Goal: Find contact information: Find contact information

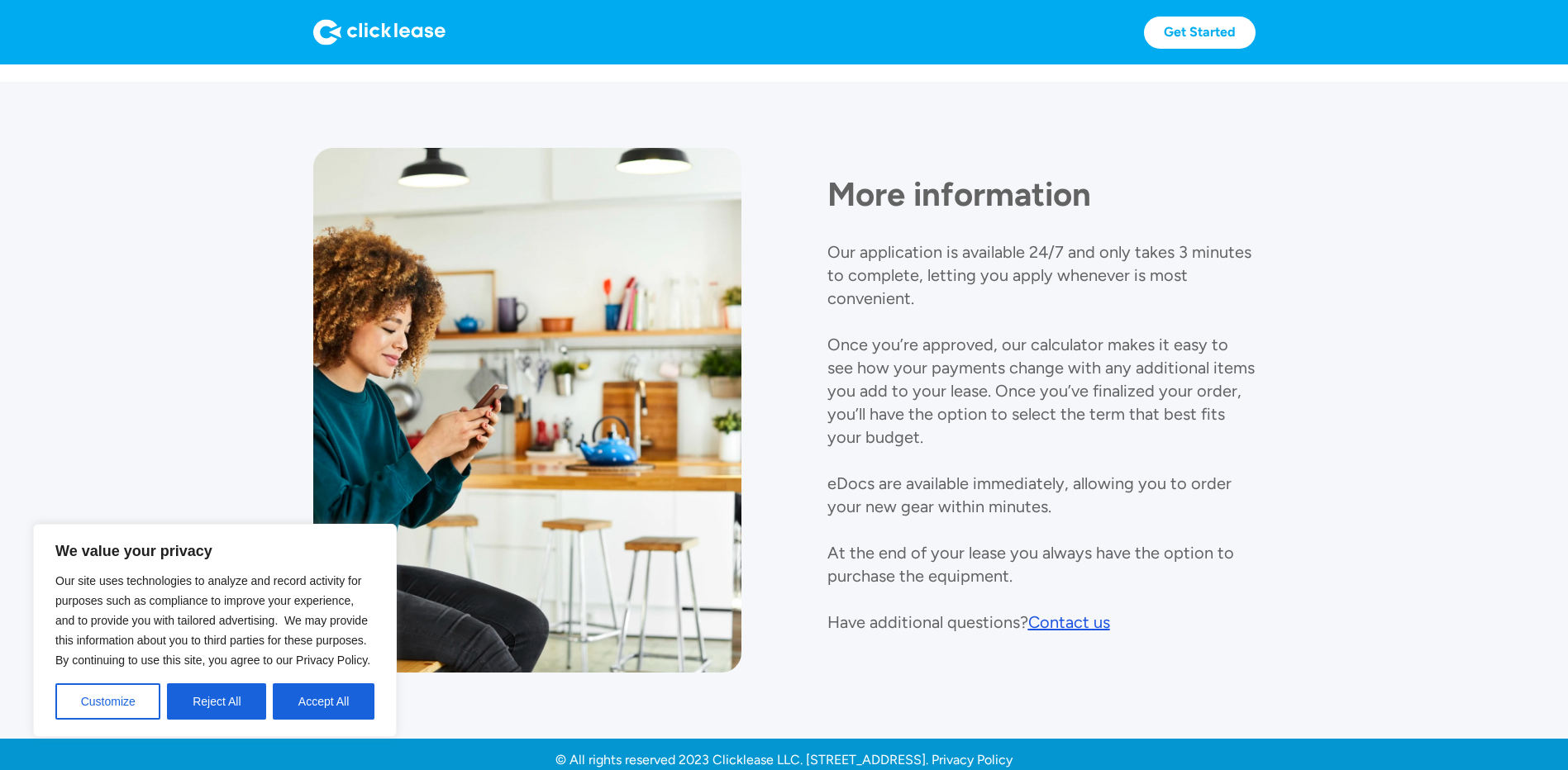
click at [1060, 628] on div "Contact us" at bounding box center [1069, 623] width 82 height 19
click at [225, 715] on button "Reject All" at bounding box center [216, 701] width 99 height 36
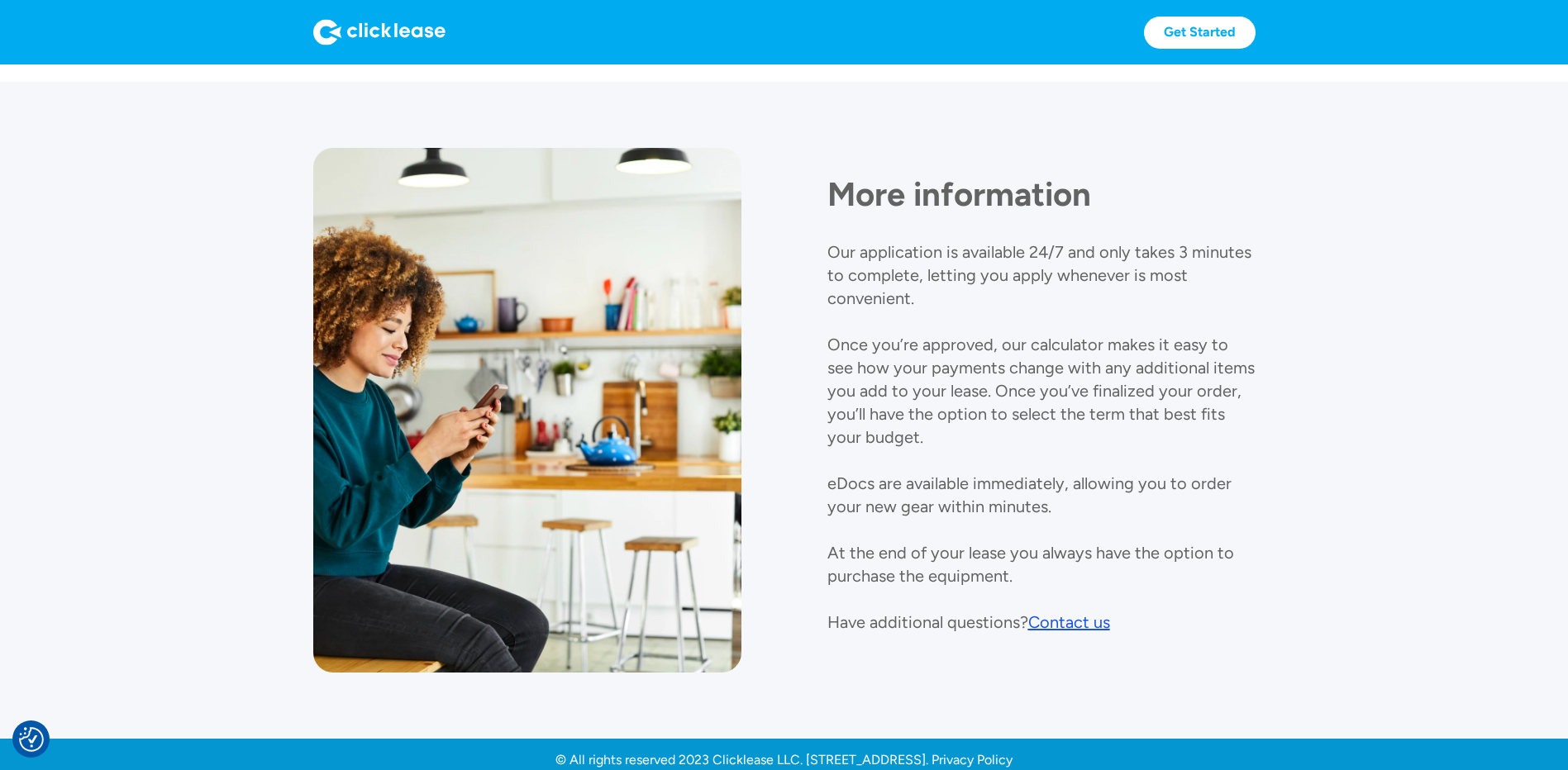
click at [1056, 623] on div "Contact us" at bounding box center [1069, 623] width 82 height 19
click at [1074, 627] on div "Contact us" at bounding box center [1069, 623] width 82 height 19
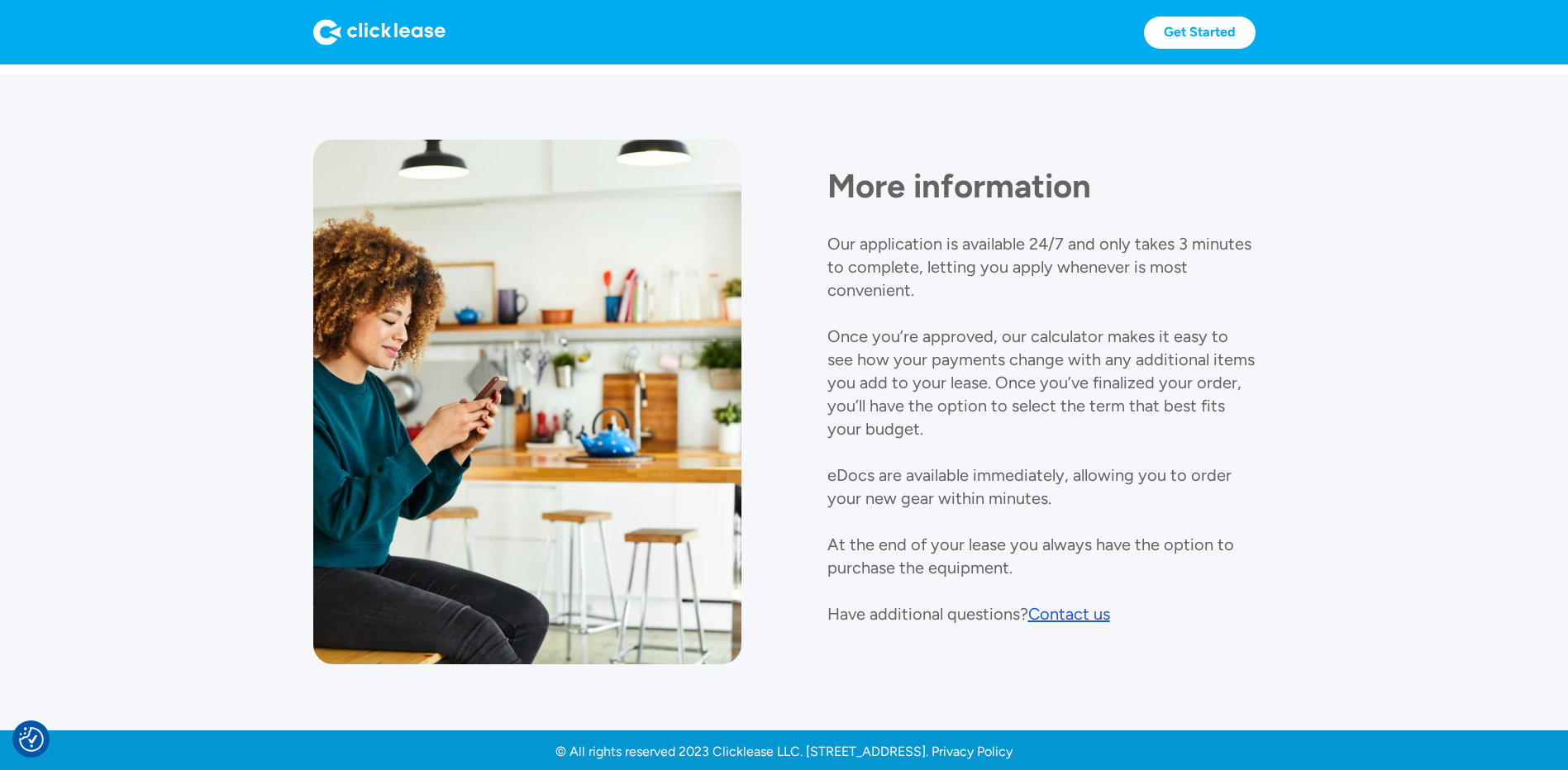
scroll to position [1748, 0]
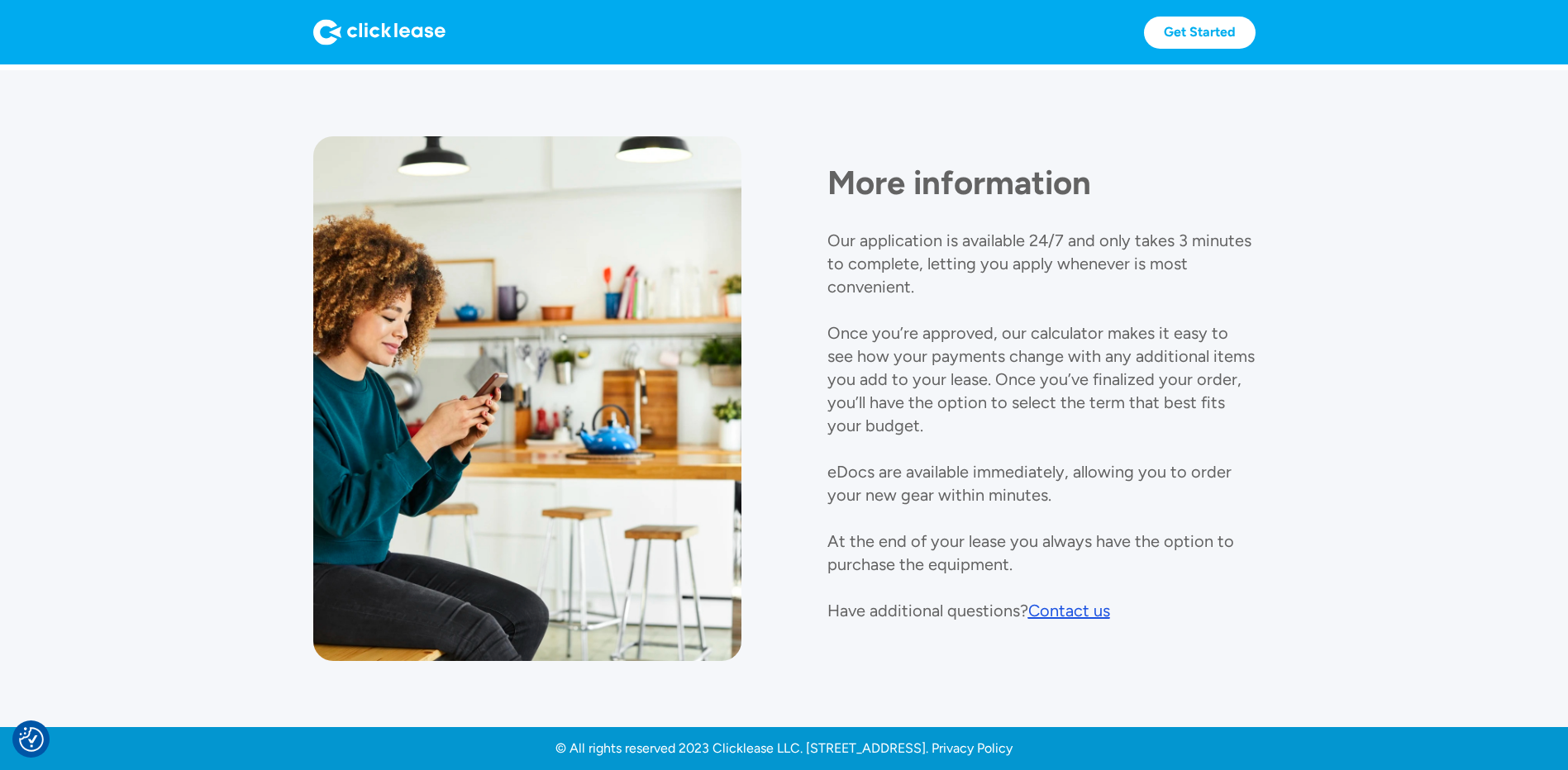
click at [1084, 604] on div "Contact us" at bounding box center [1069, 611] width 82 height 19
drag, startPoint x: 1052, startPoint y: 613, endPoint x: 1049, endPoint y: 604, distance: 9.5
click at [1049, 604] on div "Contact us" at bounding box center [1069, 611] width 82 height 19
click at [1050, 604] on div "Contact us" at bounding box center [1069, 611] width 82 height 19
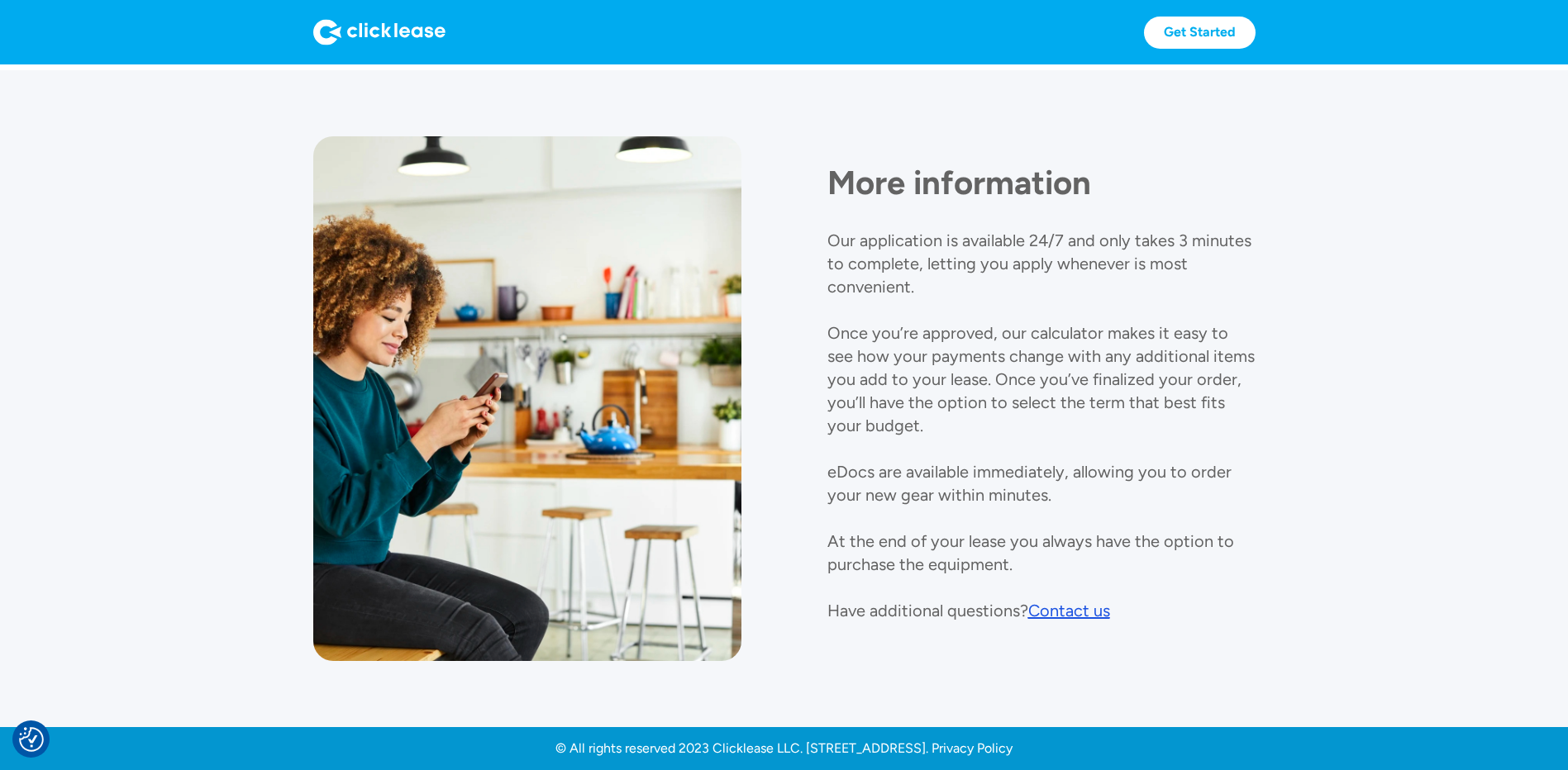
click at [1083, 615] on div "Contact us" at bounding box center [1069, 611] width 82 height 19
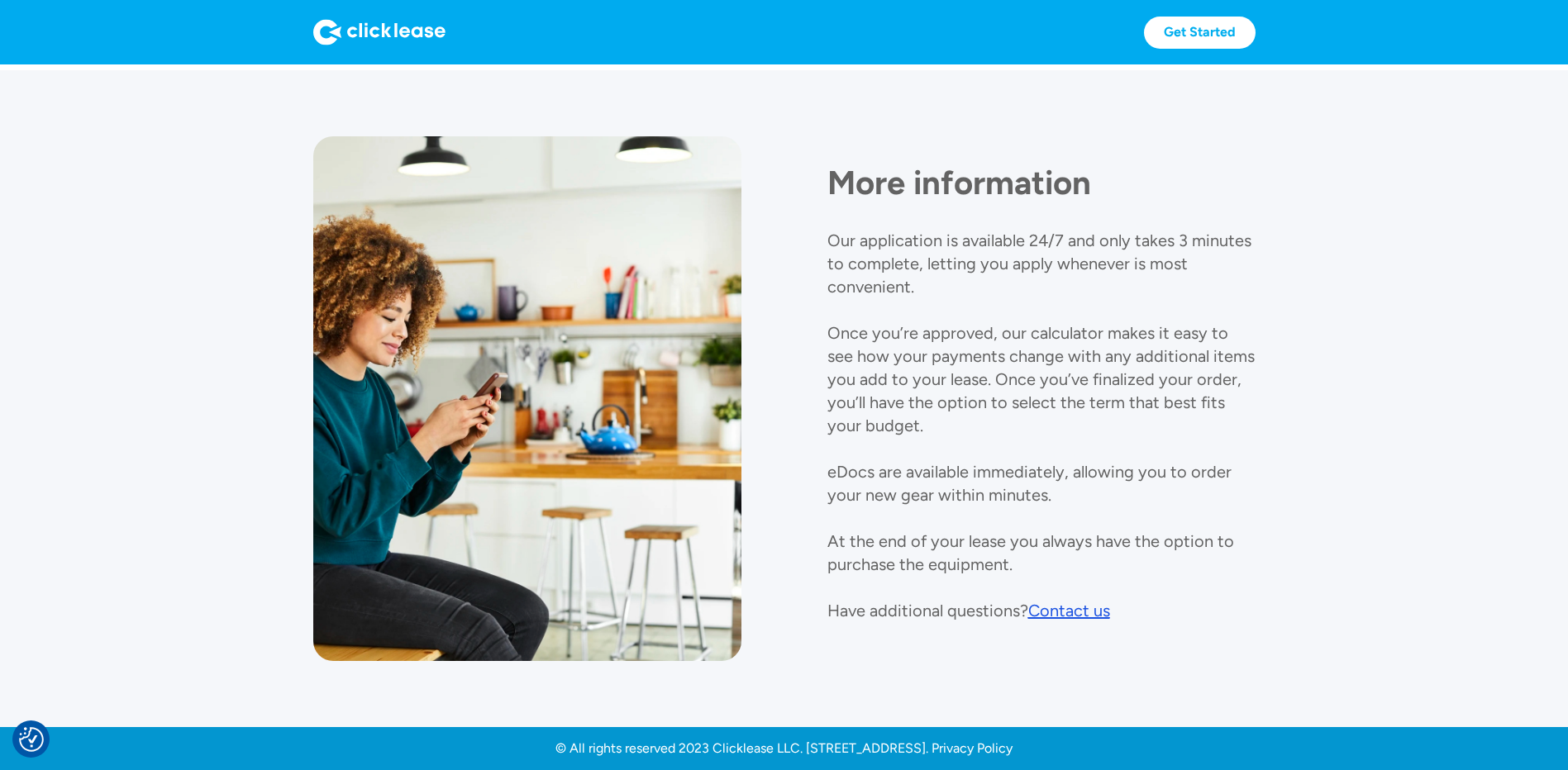
click at [1083, 615] on div "Contact us" at bounding box center [1069, 611] width 82 height 19
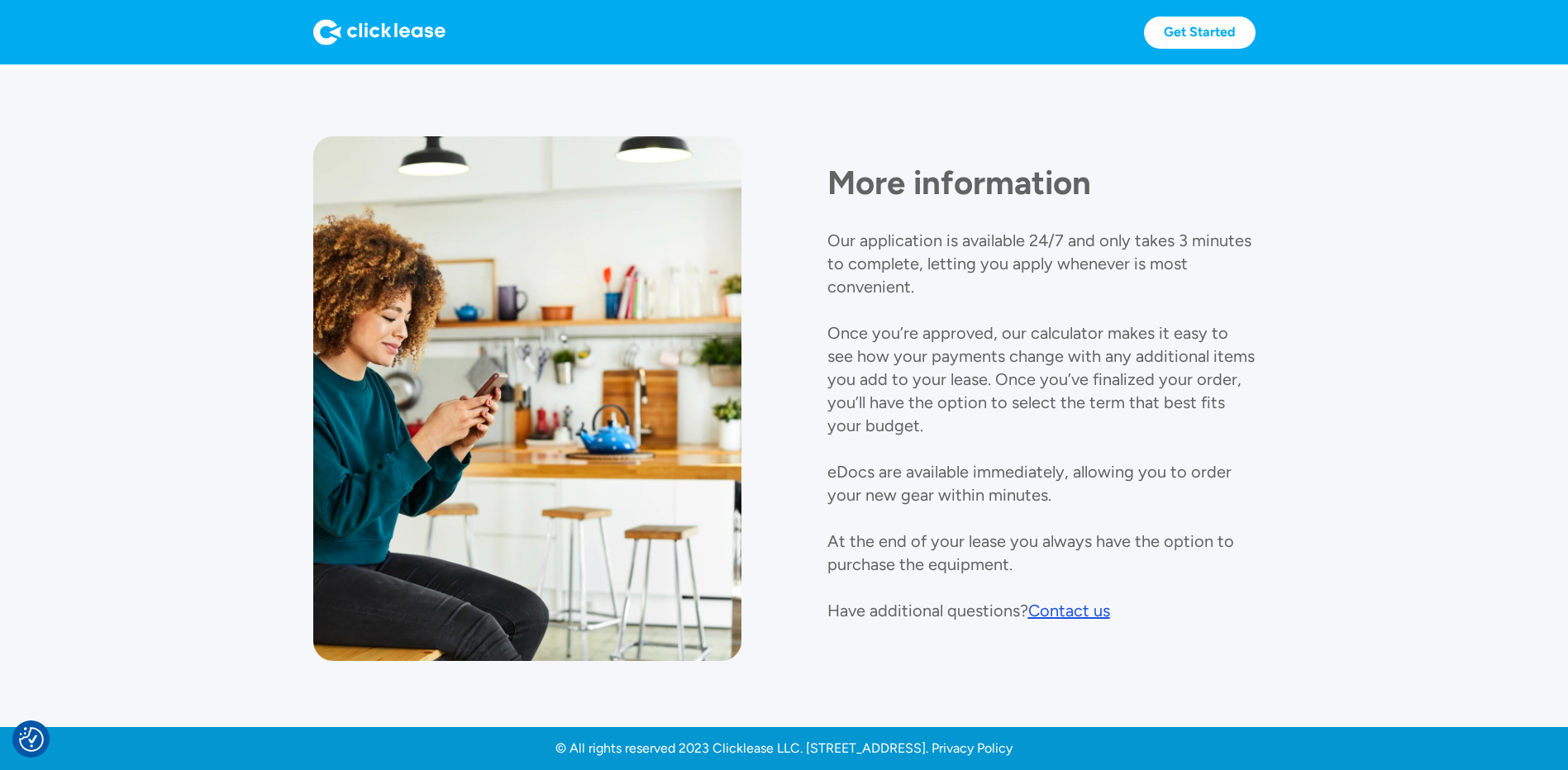
click at [1083, 615] on div "Contact us" at bounding box center [1069, 611] width 82 height 19
click at [1053, 609] on div "Contact us" at bounding box center [1069, 611] width 82 height 19
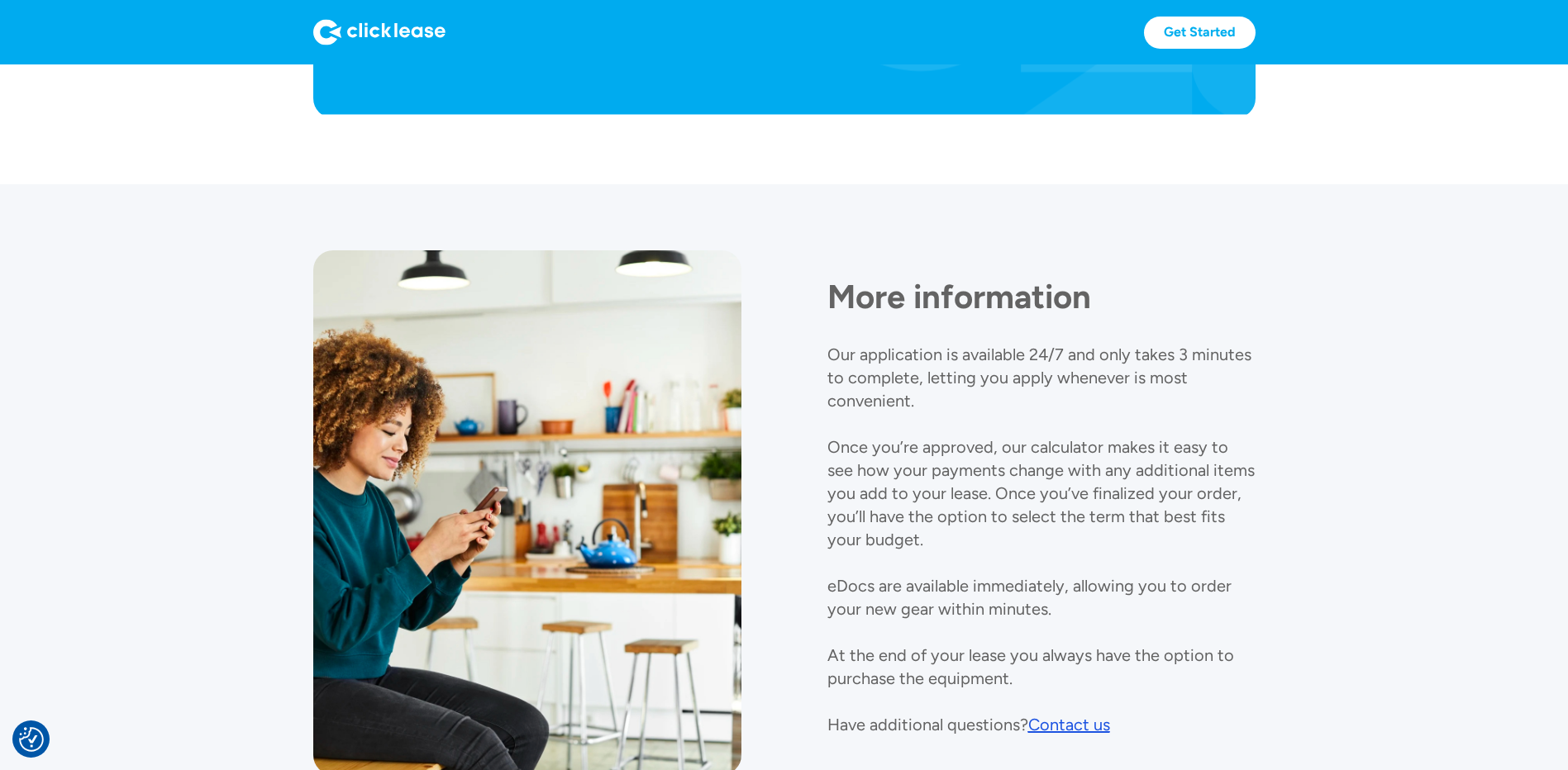
scroll to position [1748, 0]
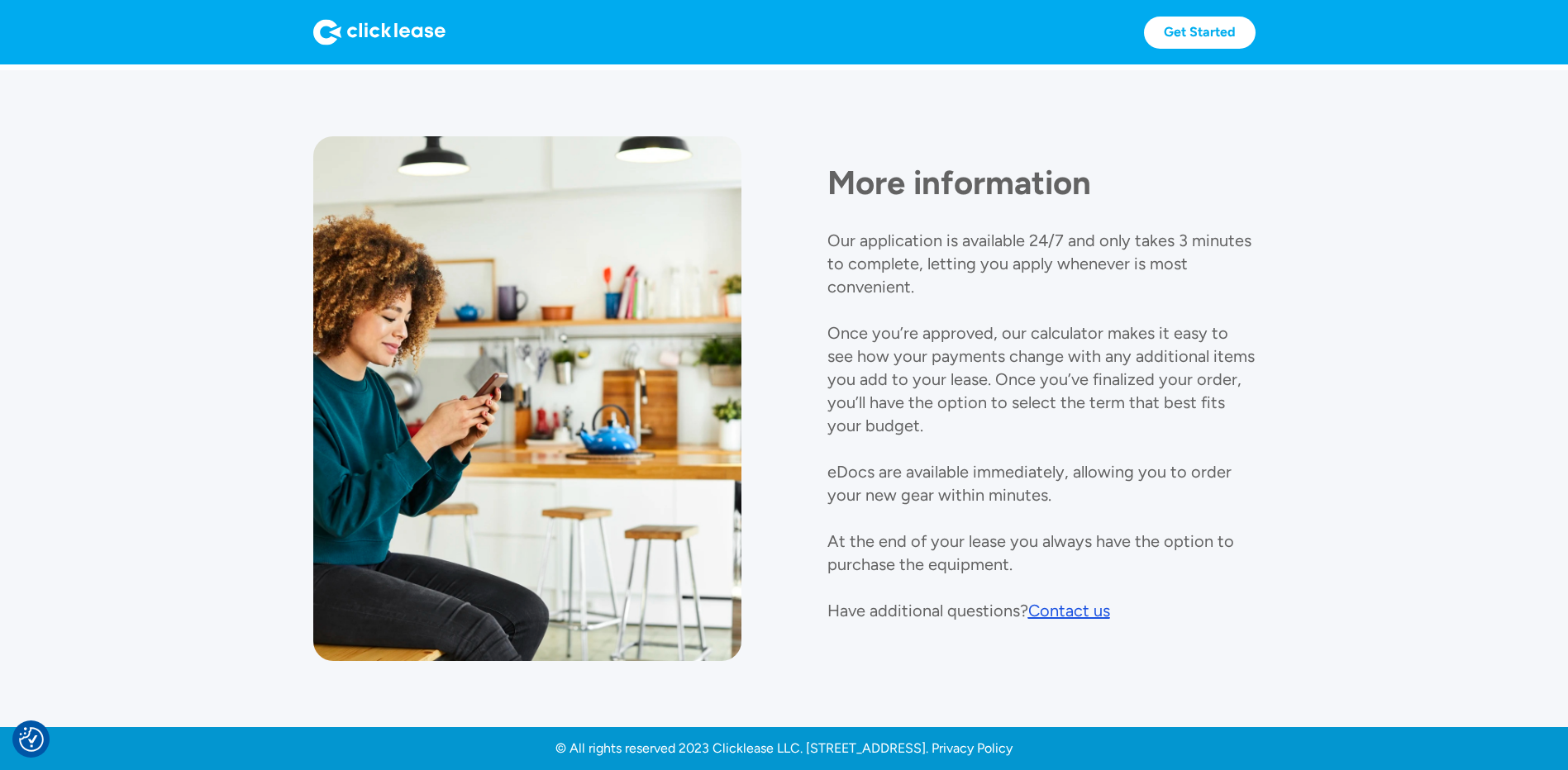
click at [1077, 615] on div "Contact us" at bounding box center [1069, 611] width 82 height 19
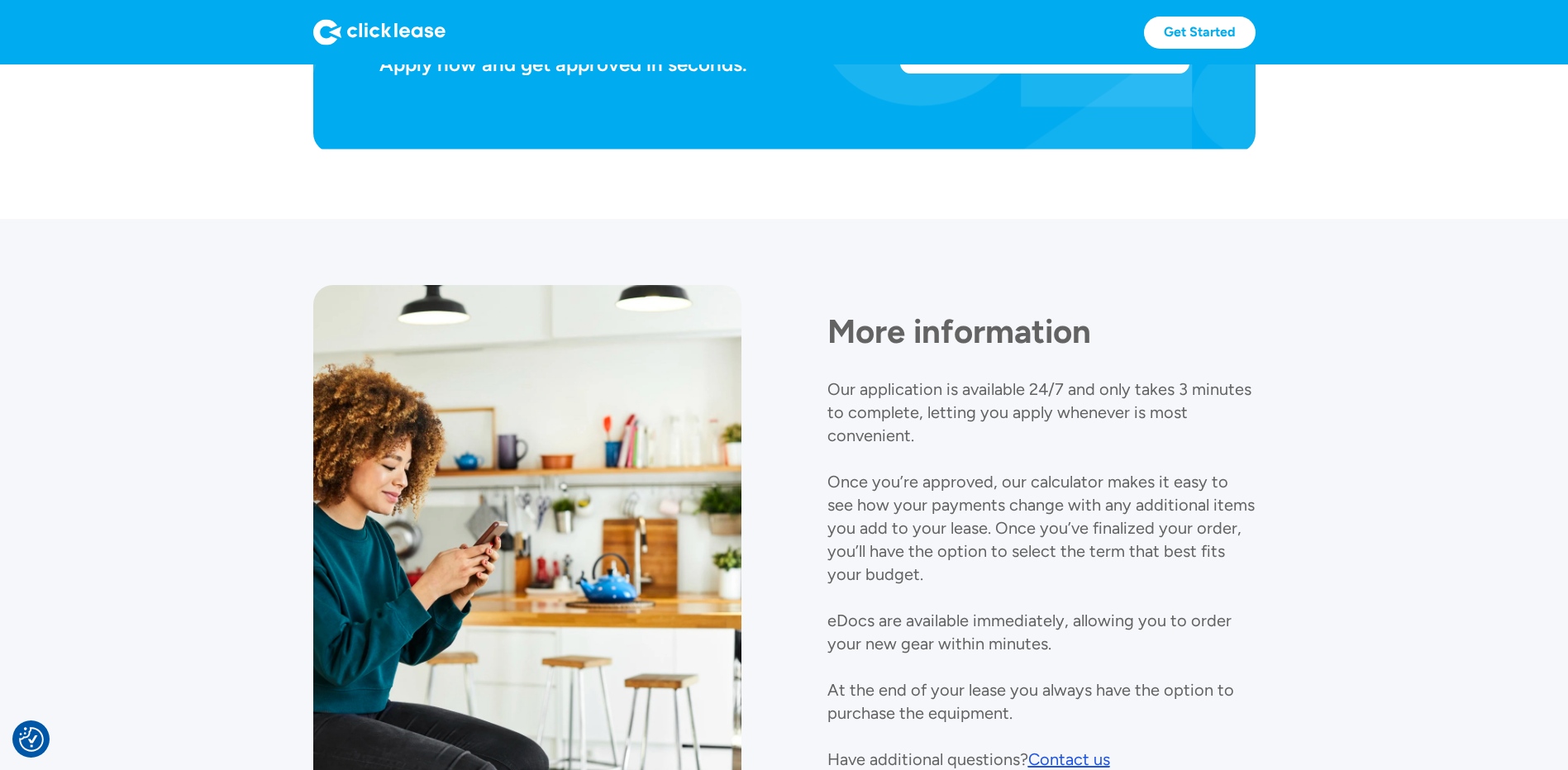
scroll to position [1748, 0]
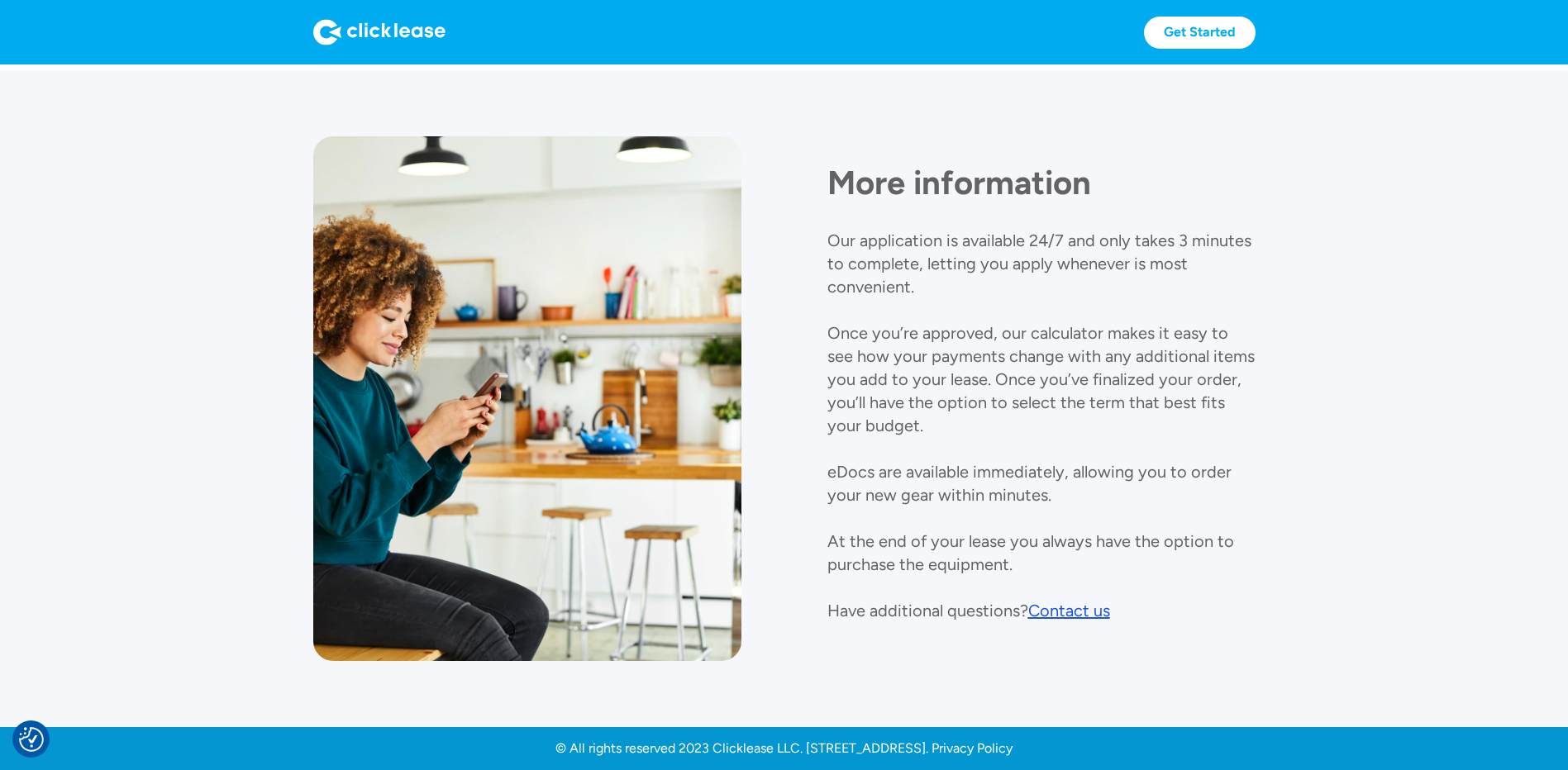
click at [1074, 612] on div "Contact us" at bounding box center [1069, 611] width 82 height 19
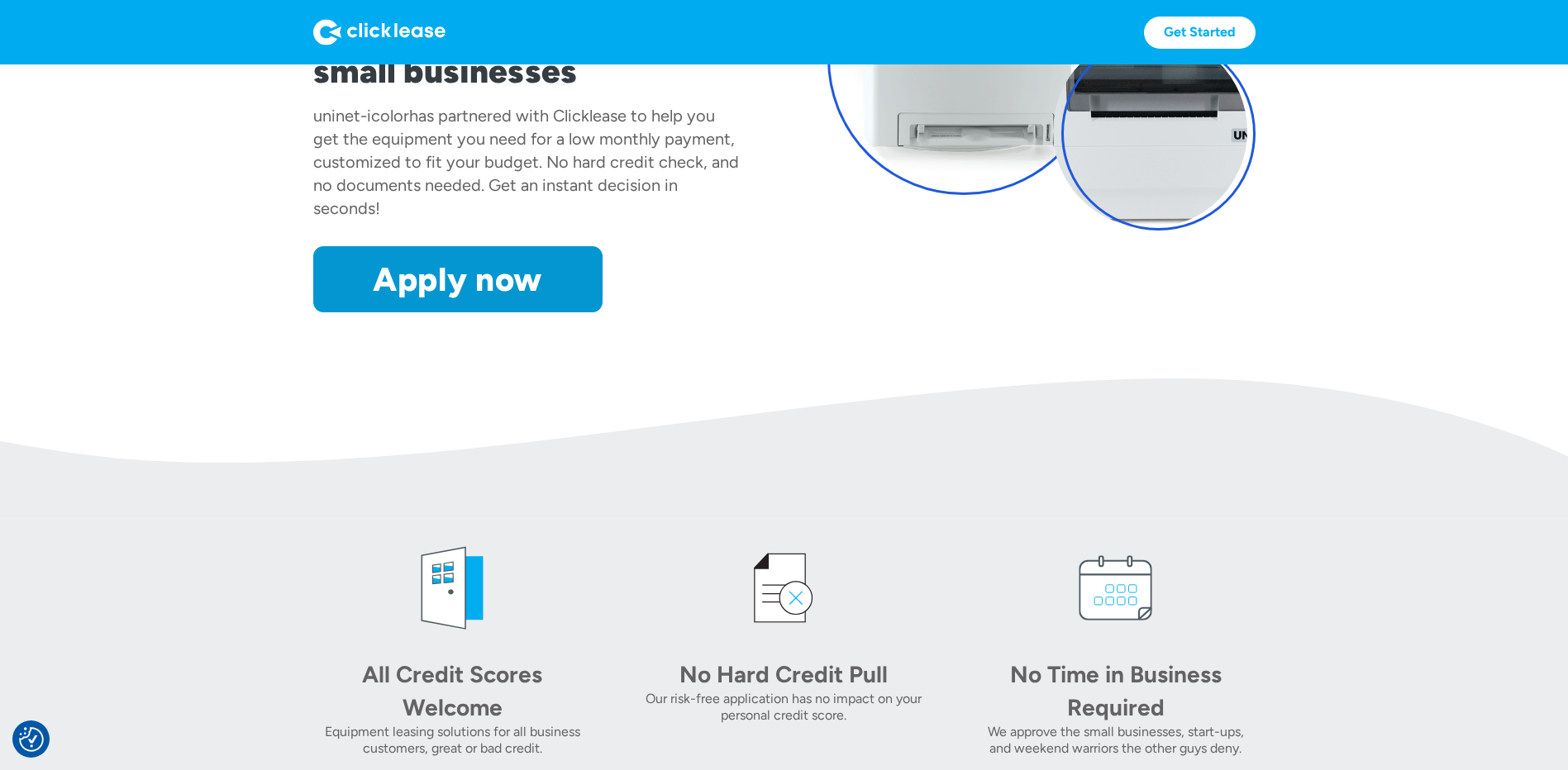
scroll to position [0, 0]
